Goal: Contribute content: Add original content to the website for others to see

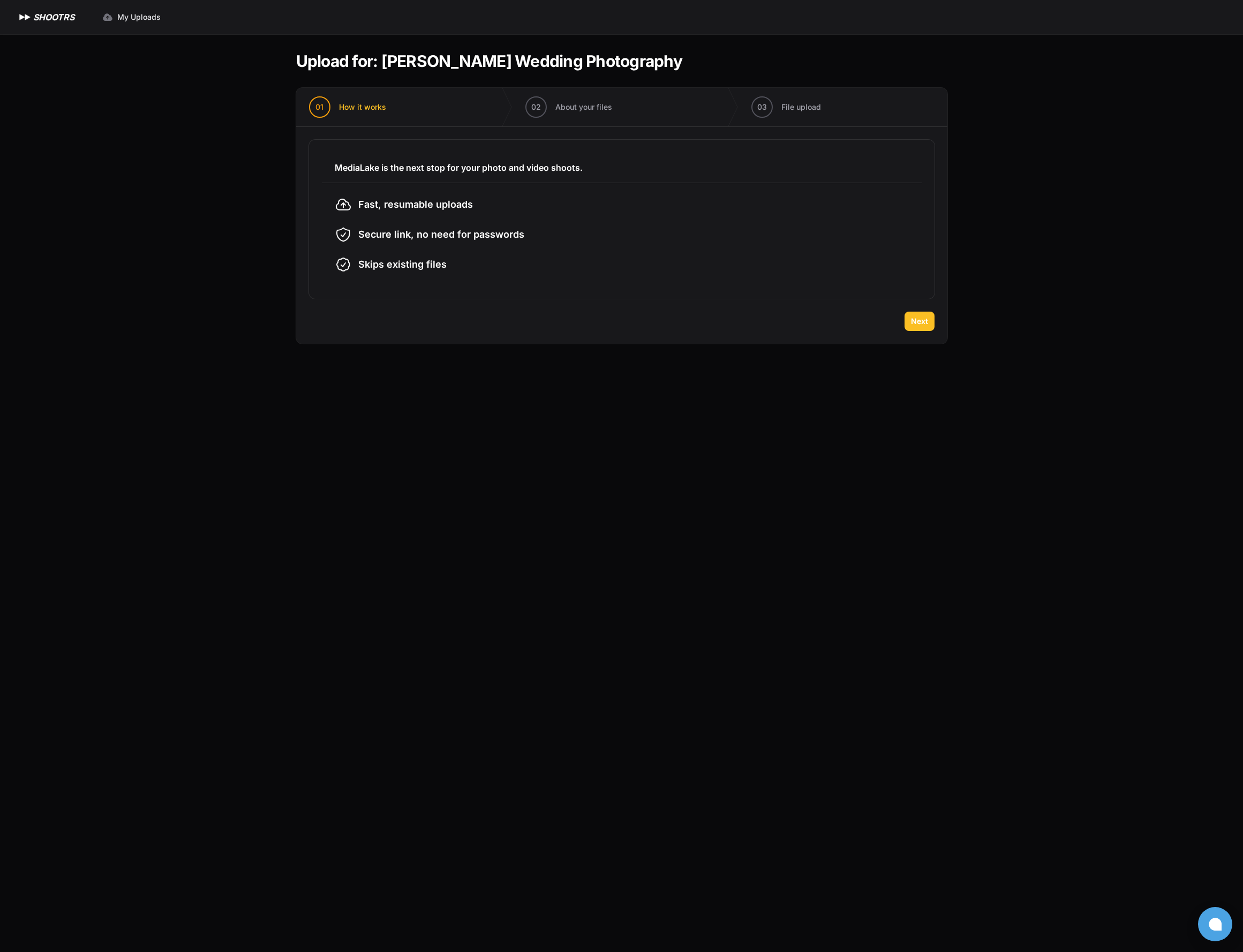
click at [926, 325] on span "Next" at bounding box center [919, 321] width 17 height 11
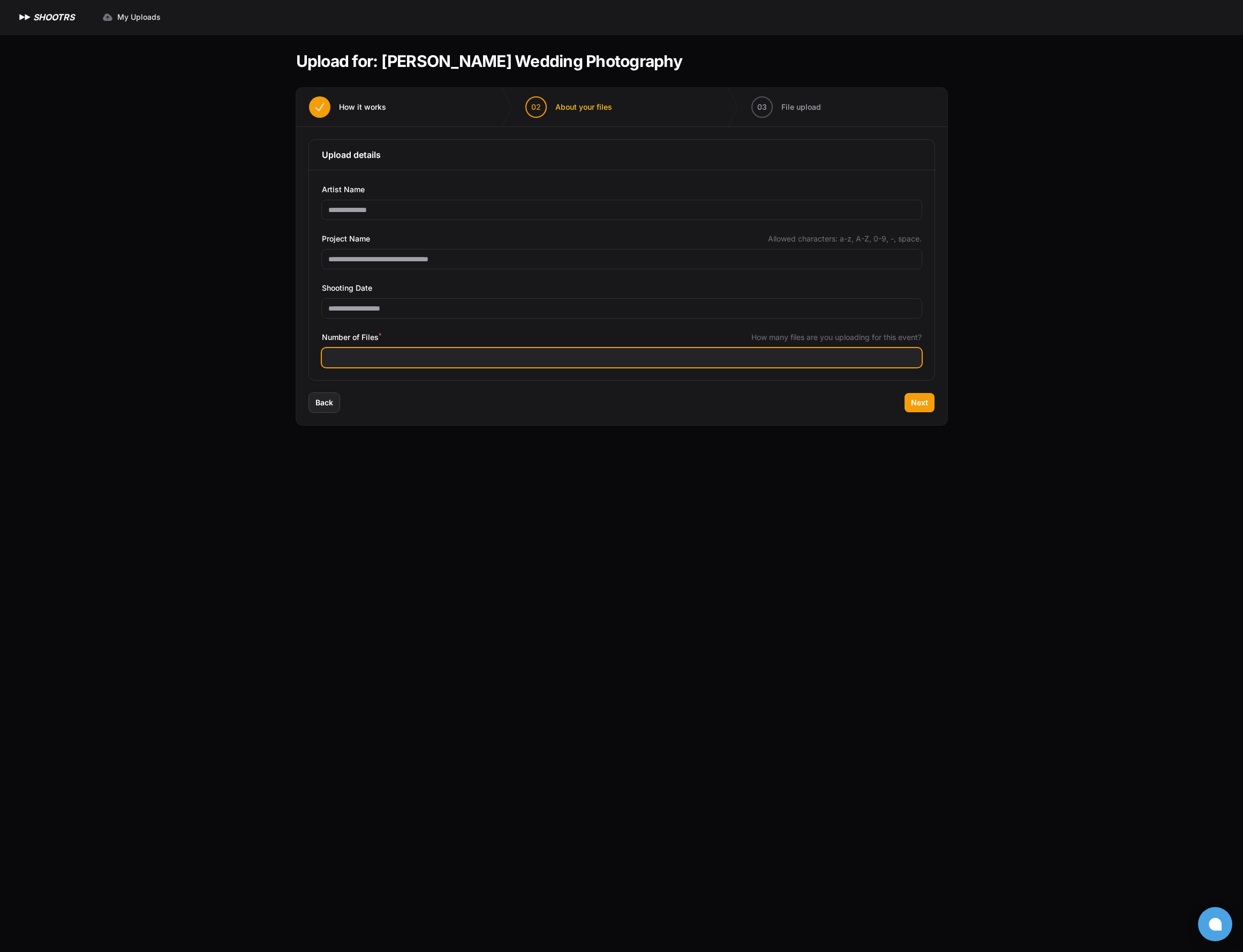
drag, startPoint x: 703, startPoint y: 345, endPoint x: 701, endPoint y: 351, distance: 6.3
click at [703, 345] on div "Number of Files * How many files are you uploading for this event?" at bounding box center [622, 349] width 600 height 36
type input "****"
click at [941, 405] on div "Back Next" at bounding box center [622, 409] width 651 height 32
click at [926, 405] on span "Next" at bounding box center [919, 403] width 17 height 11
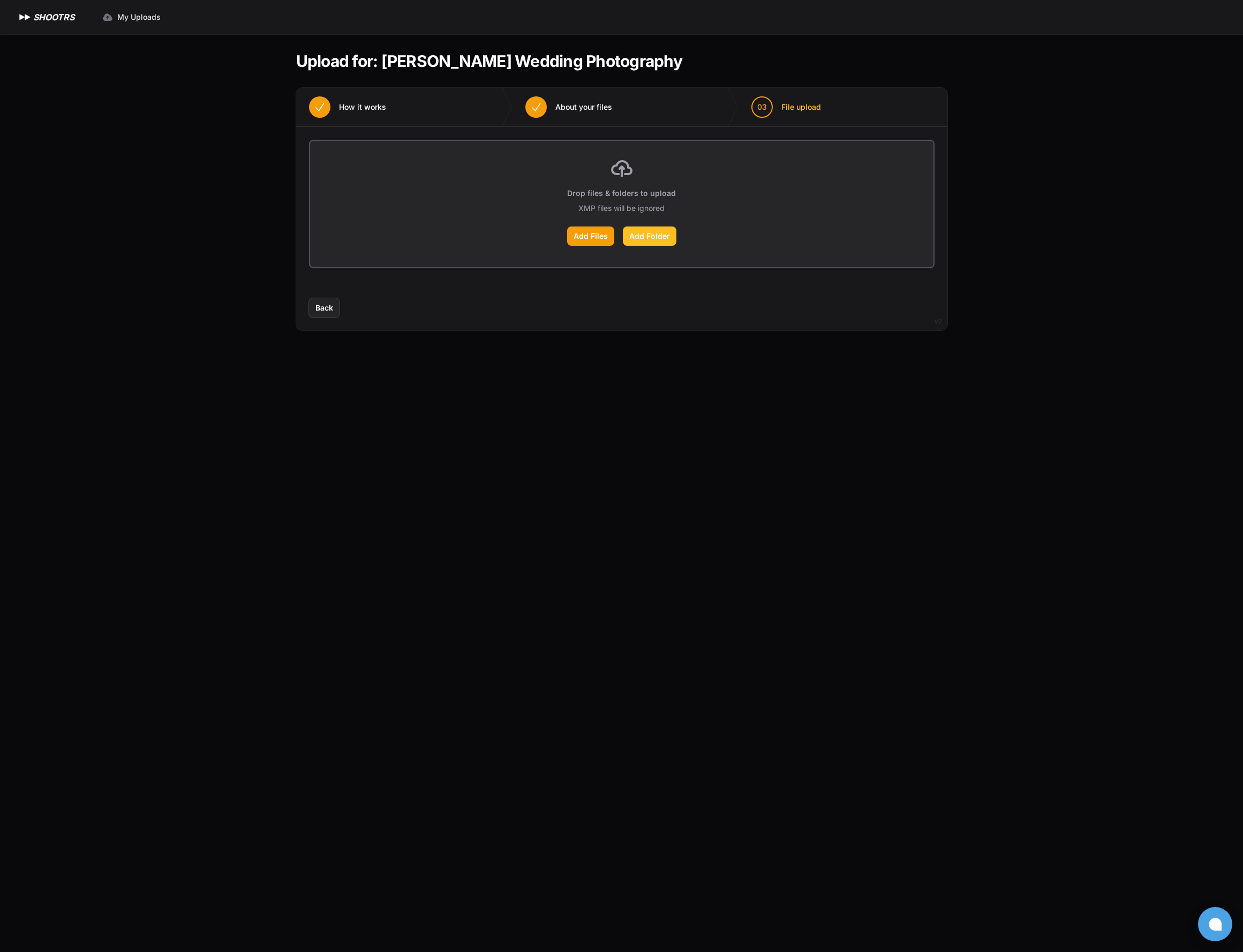
click at [645, 237] on label "Add Folder" at bounding box center [650, 236] width 54 height 19
click at [0, 0] on input "Add Folder" at bounding box center [0, 0] width 0 height 0
